Goal: Transaction & Acquisition: Purchase product/service

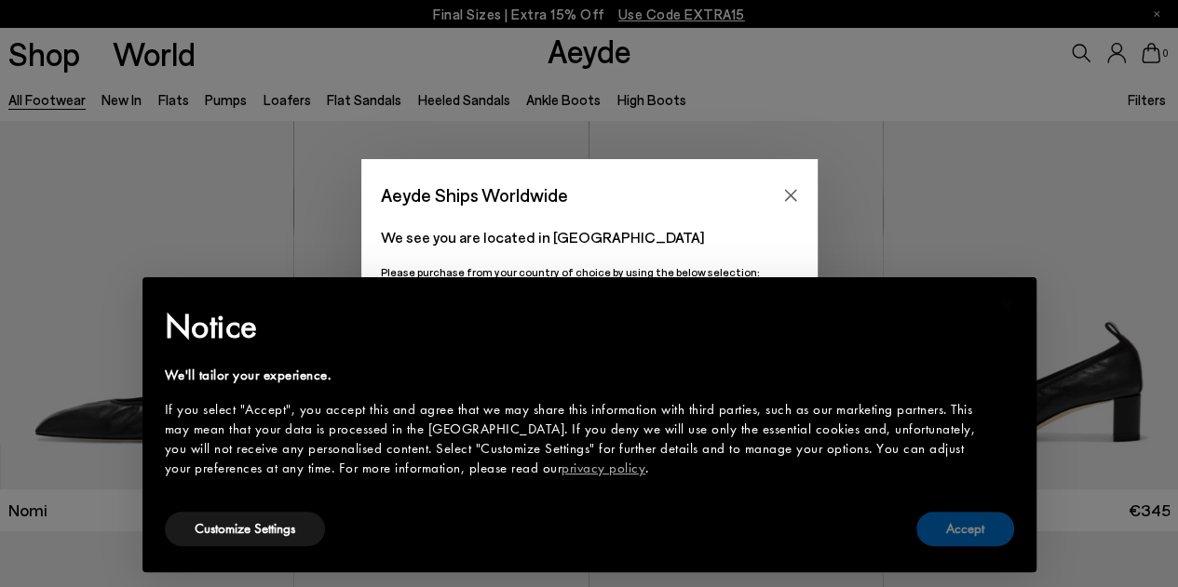
click at [971, 532] on button "Accept" at bounding box center [965, 529] width 98 height 34
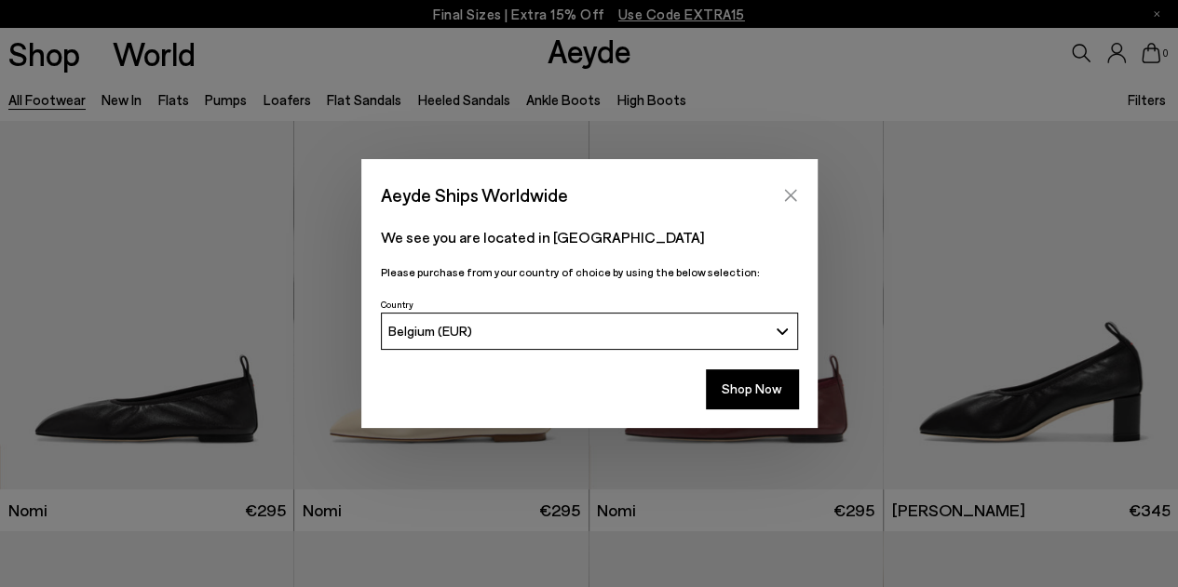
click at [794, 193] on icon "Close" at bounding box center [790, 195] width 15 height 15
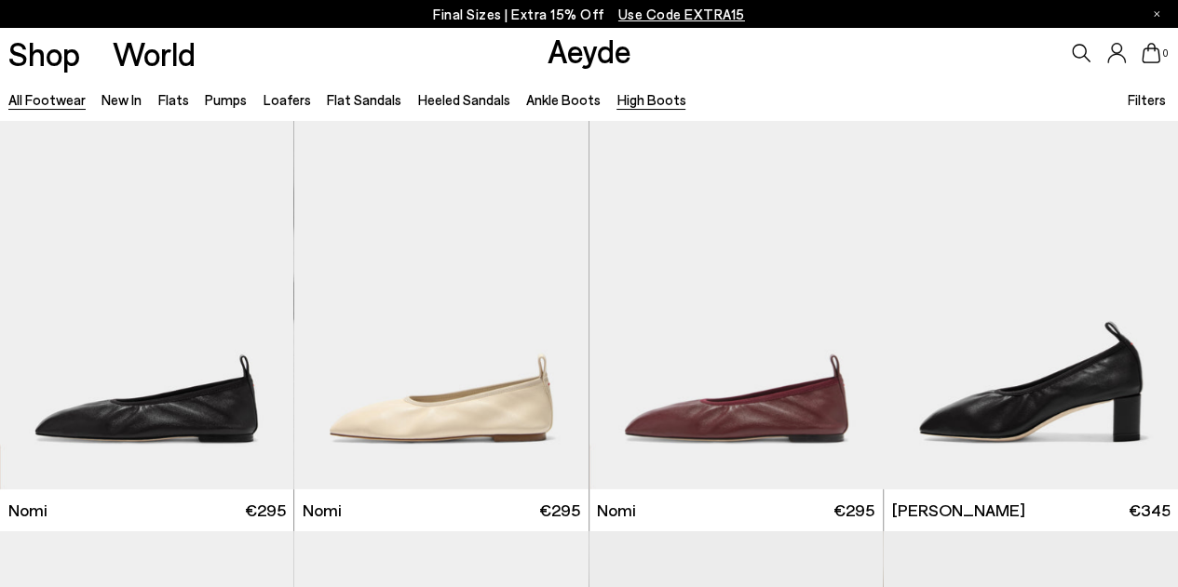
click at [620, 98] on link "High Boots" at bounding box center [650, 99] width 69 height 17
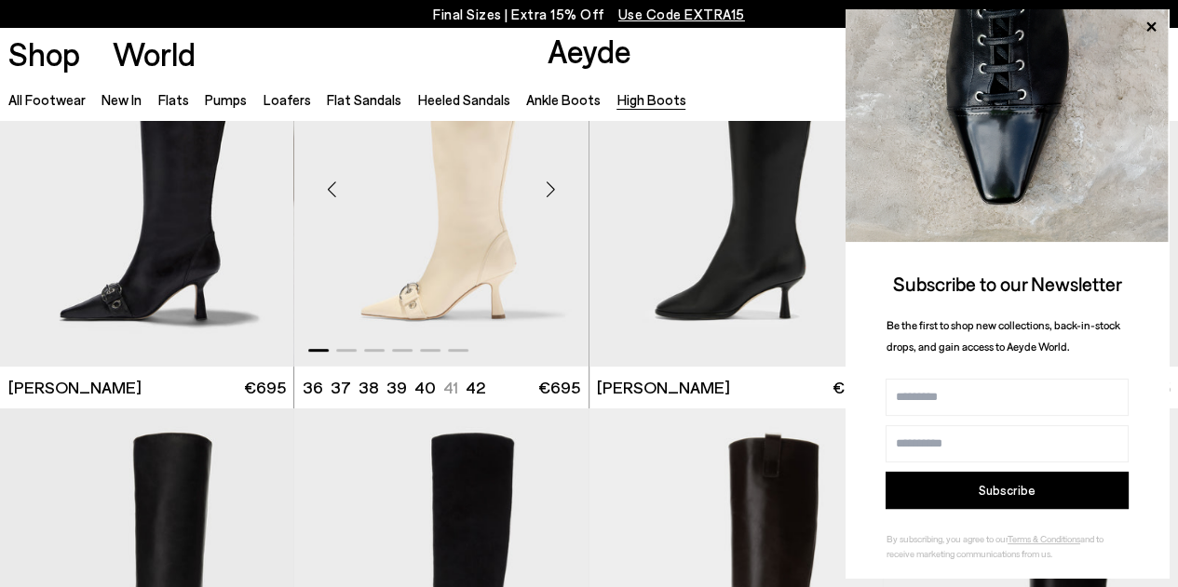
scroll to position [125, 0]
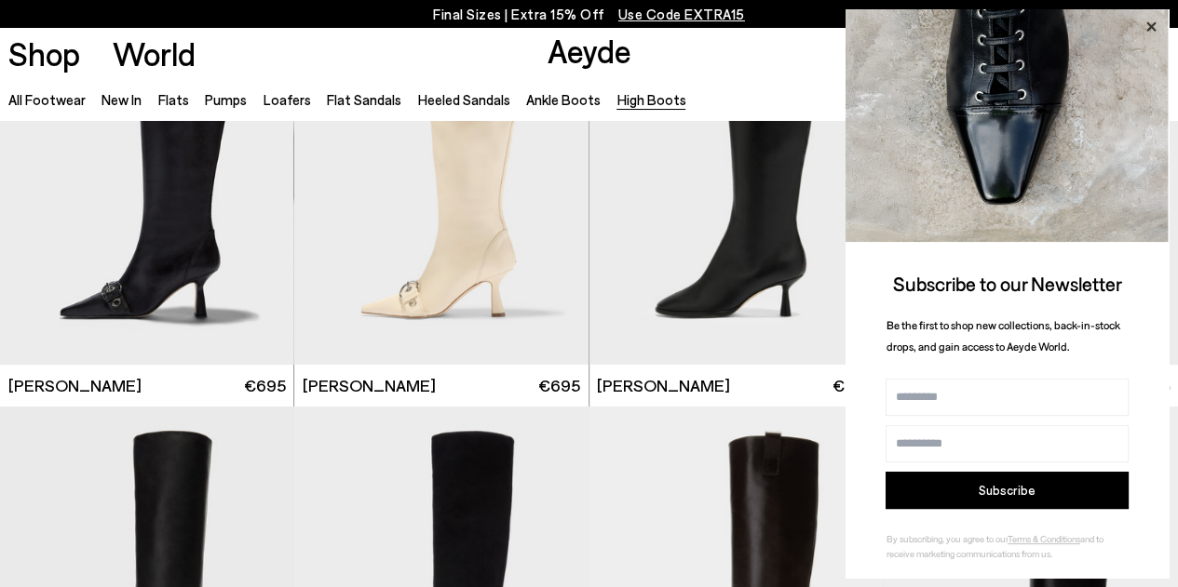
click at [1152, 24] on icon at bounding box center [1150, 26] width 9 height 9
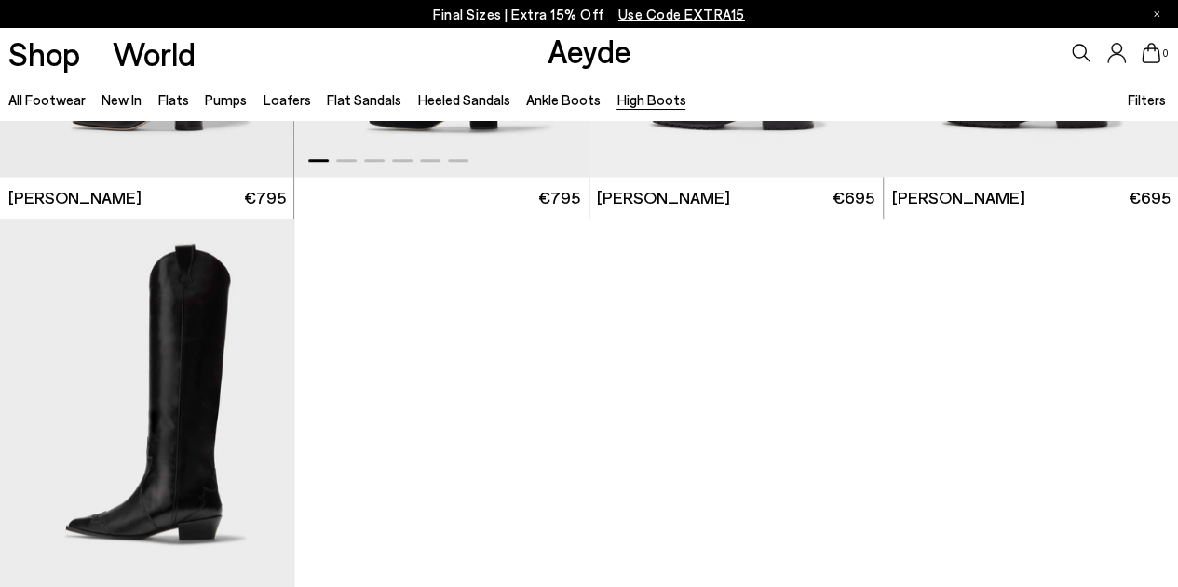
scroll to position [1077, 0]
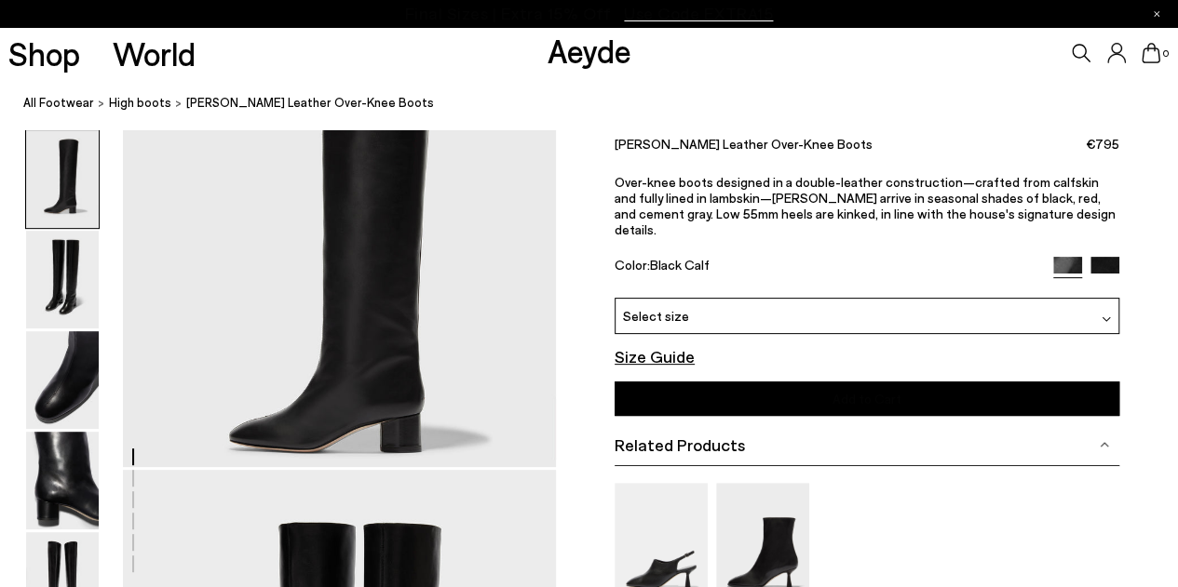
scroll to position [121, 0]
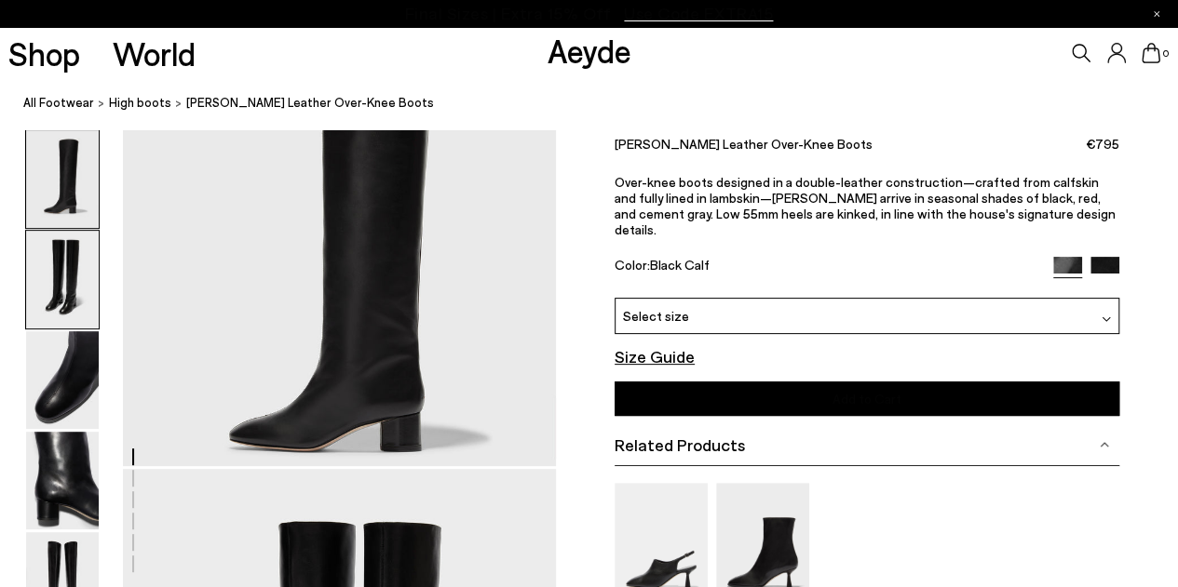
click at [63, 276] on img at bounding box center [62, 280] width 73 height 98
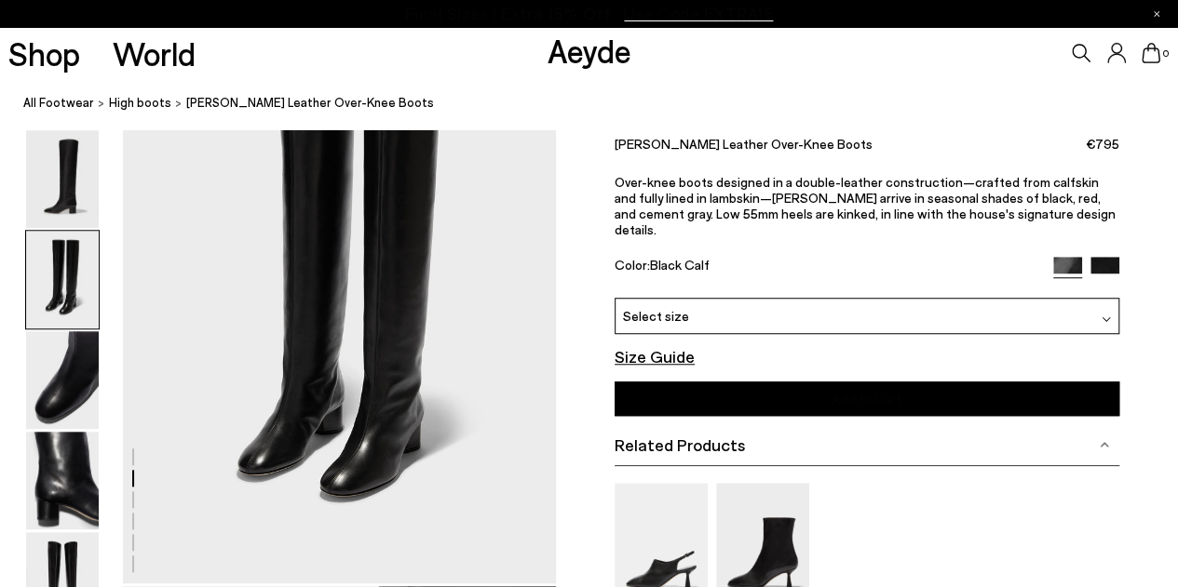
scroll to position [585, 0]
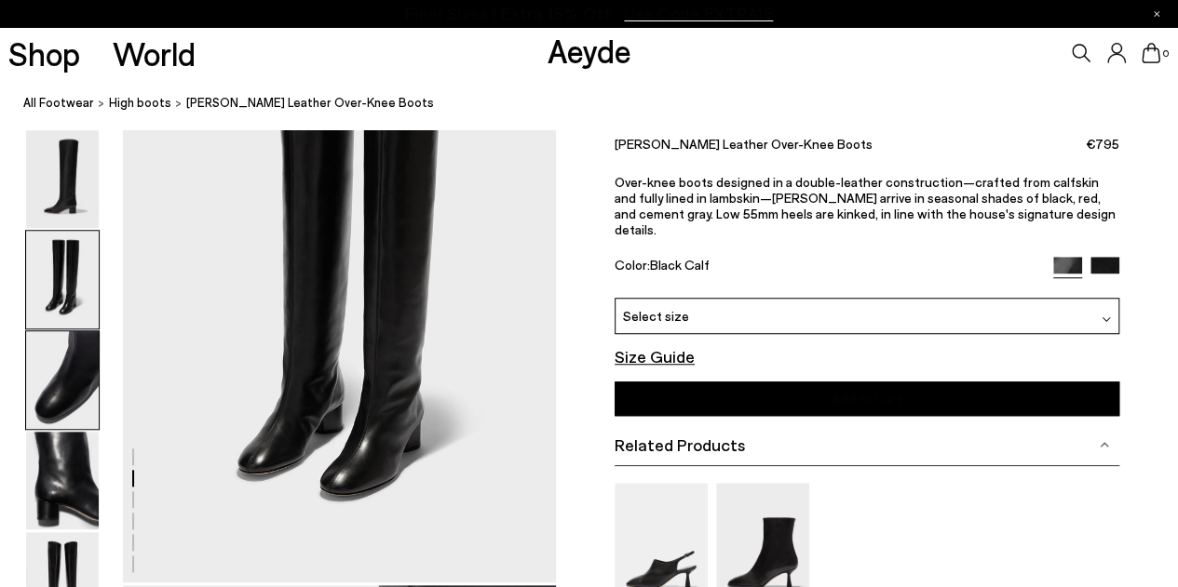
click at [64, 375] on img at bounding box center [62, 380] width 73 height 98
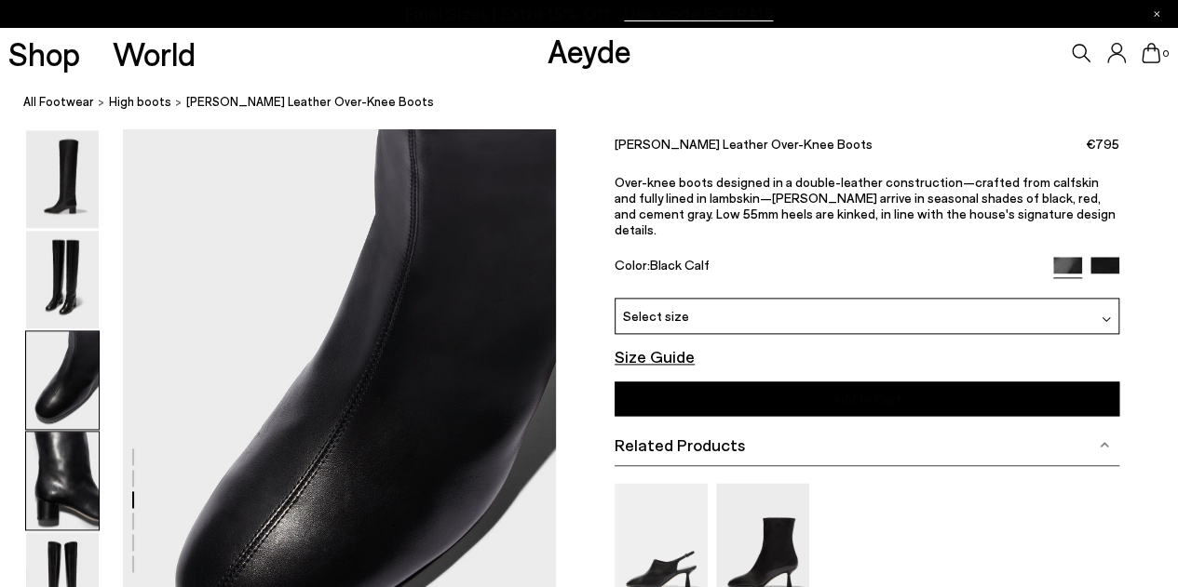
click at [56, 469] on img at bounding box center [62, 481] width 73 height 98
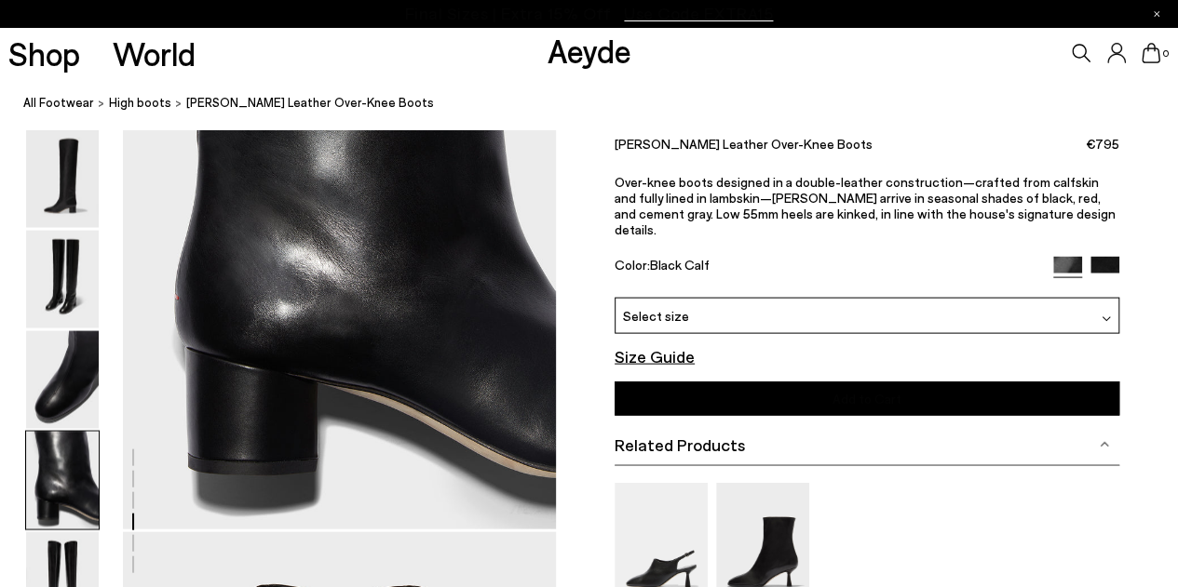
scroll to position [1798, 0]
click at [63, 565] on img at bounding box center [62, 581] width 73 height 98
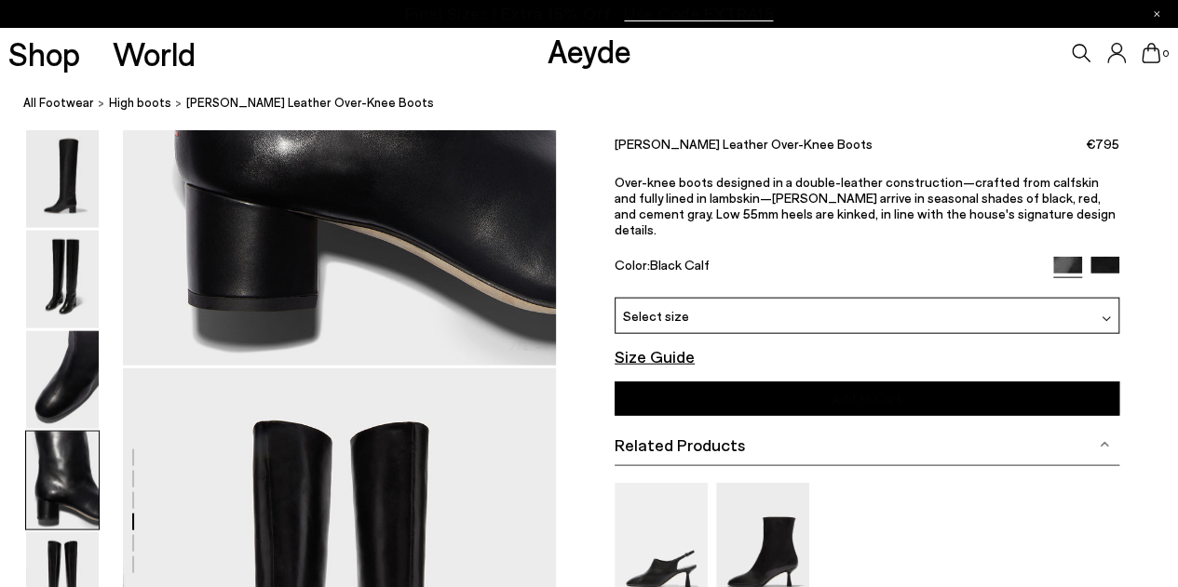
scroll to position [1959, 0]
